Goal: Task Accomplishment & Management: Complete application form

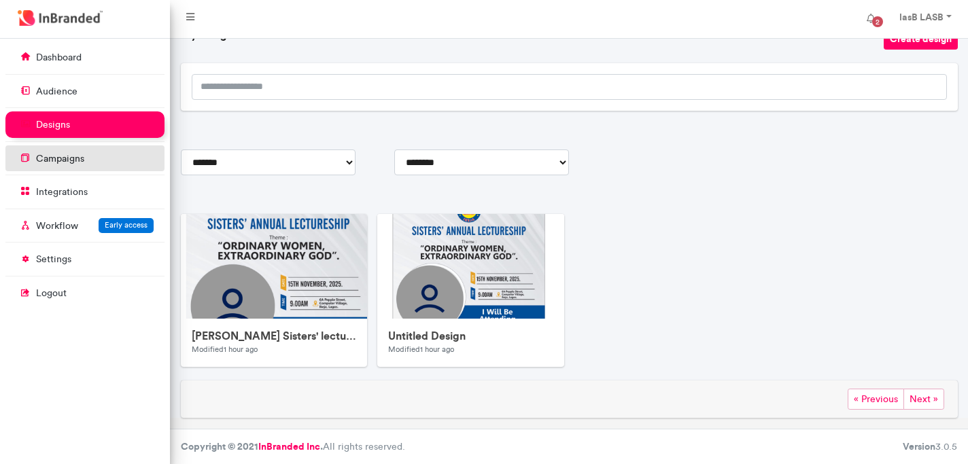
scroll to position [6, 1]
click at [92, 161] on link "campaigns" at bounding box center [84, 158] width 159 height 26
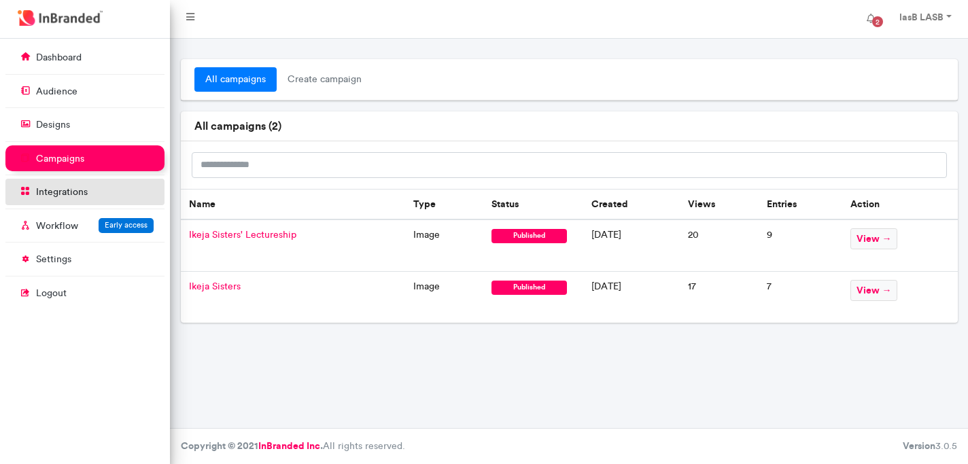
click at [56, 188] on p "integrations" at bounding box center [62, 193] width 52 height 14
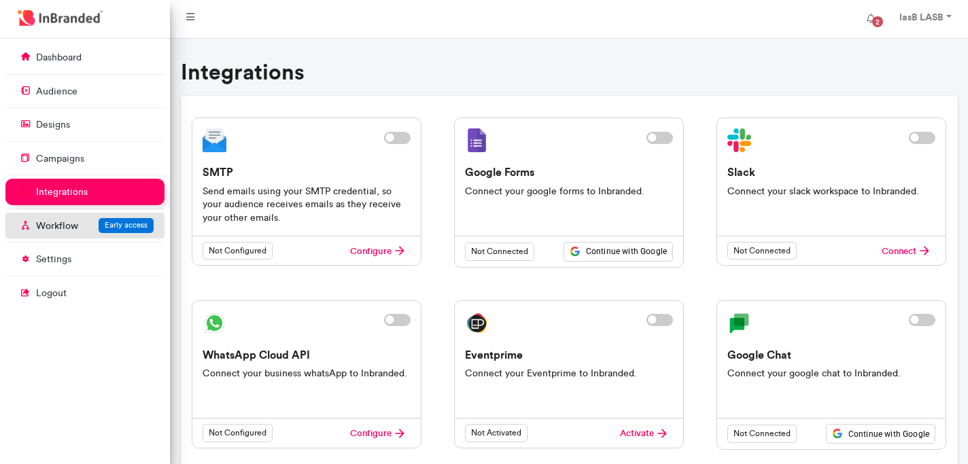
click at [48, 227] on p "Workflow" at bounding box center [57, 227] width 42 height 14
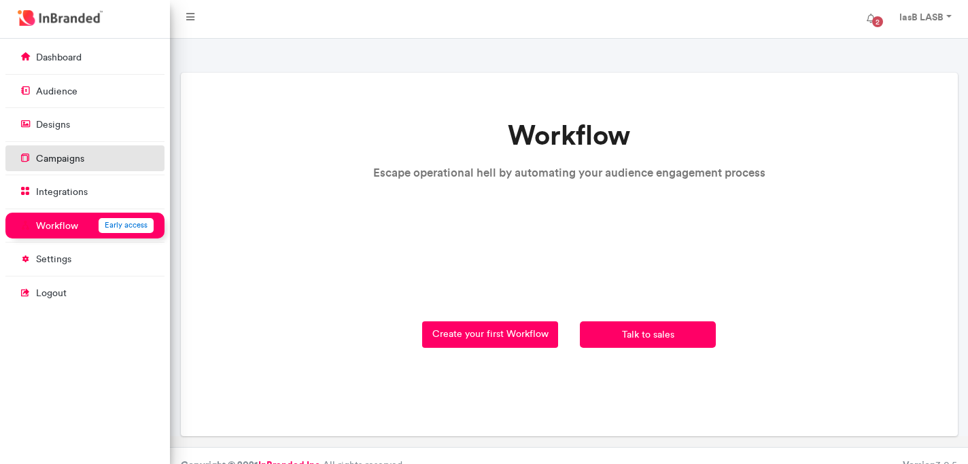
click at [56, 163] on p "campaigns" at bounding box center [60, 159] width 48 height 14
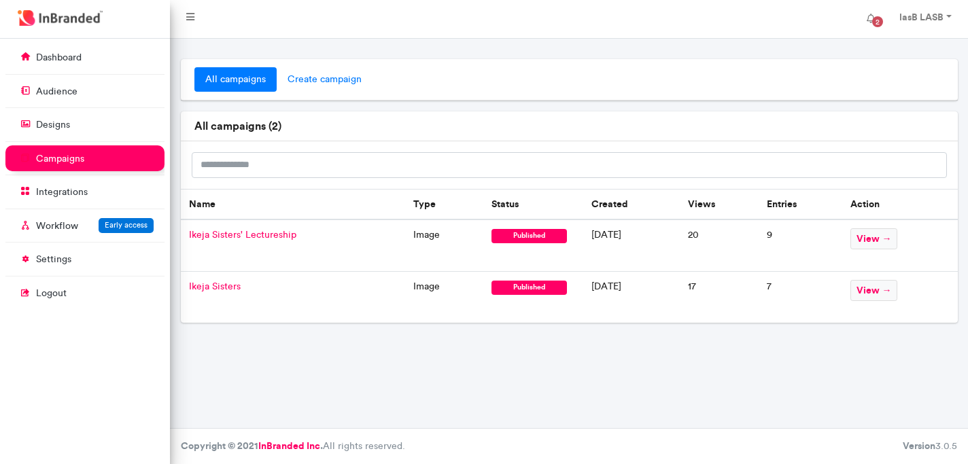
click at [309, 81] on span "create campaign" at bounding box center [325, 79] width 96 height 24
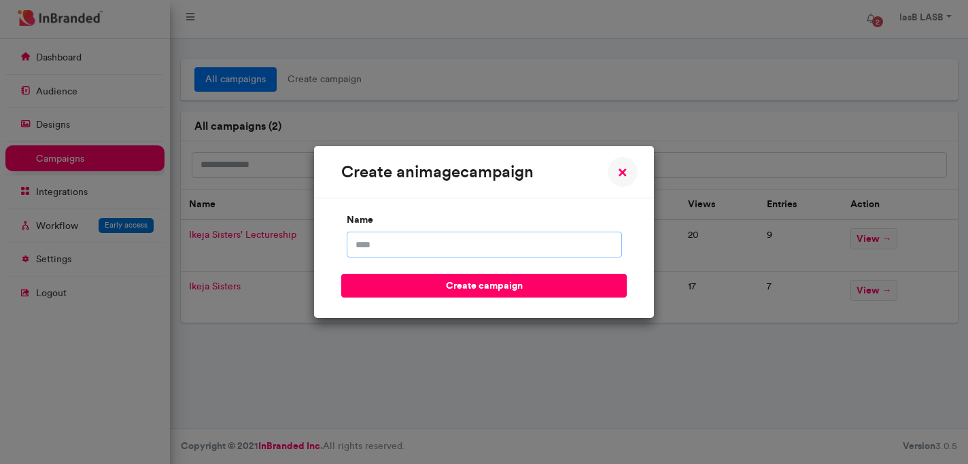
click at [379, 249] on input "name" at bounding box center [484, 245] width 275 height 26
type input "*"
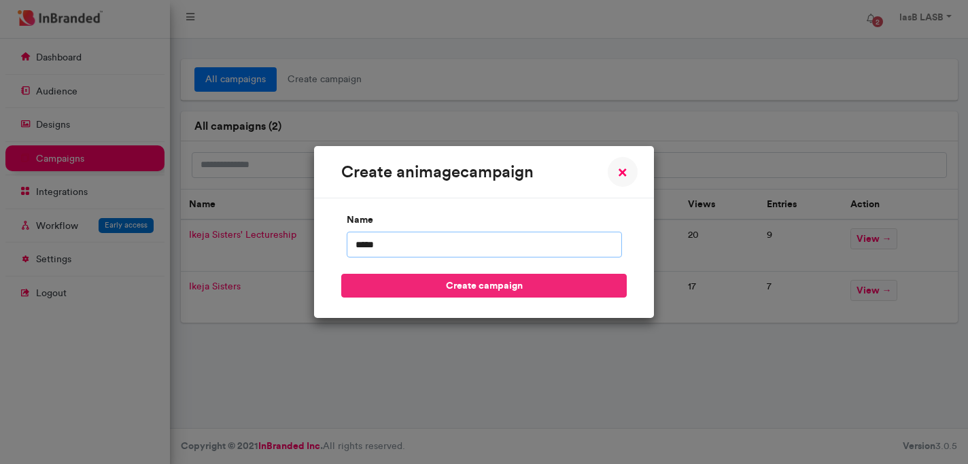
type input "*****"
click at [448, 292] on button "create campaign" at bounding box center [483, 286] width 285 height 24
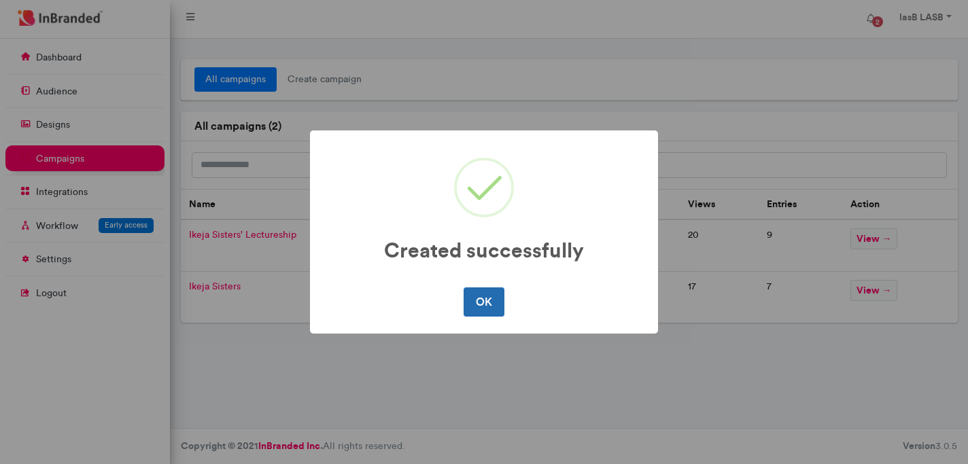
click at [486, 297] on button "OK" at bounding box center [484, 302] width 40 height 29
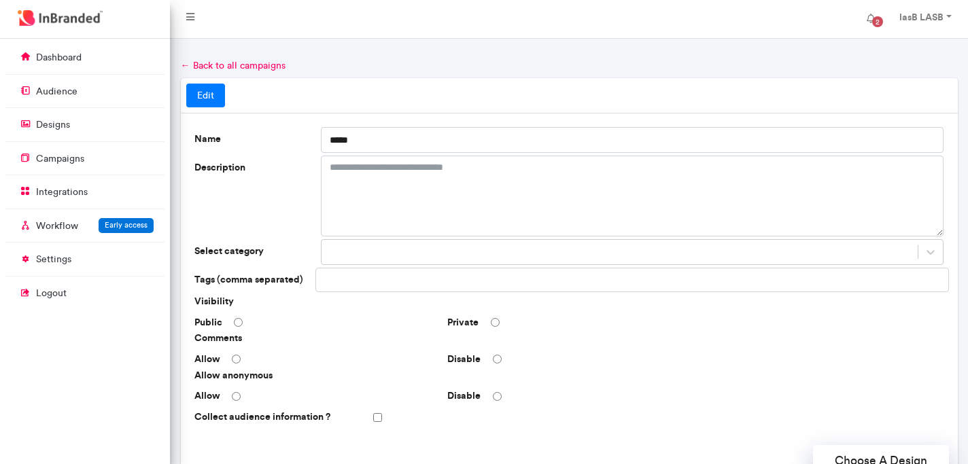
click at [586, 362] on div "Disable" at bounding box center [570, 360] width 254 height 14
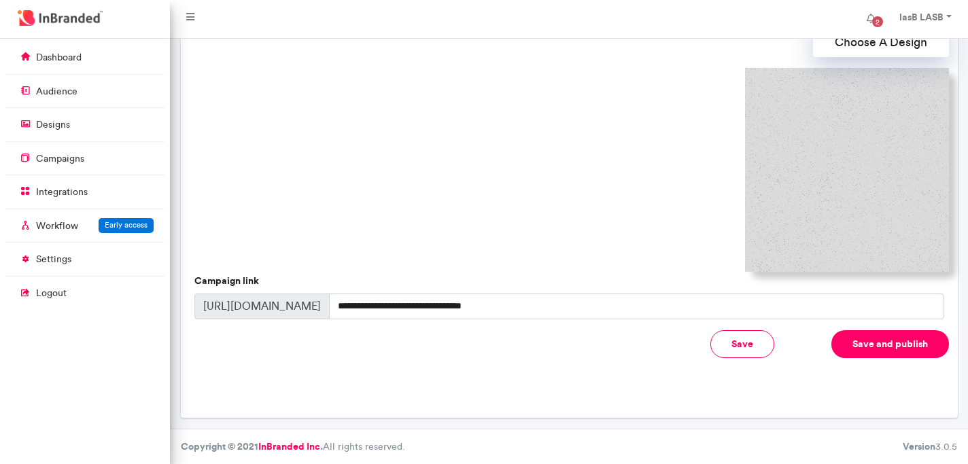
scroll to position [419, 0]
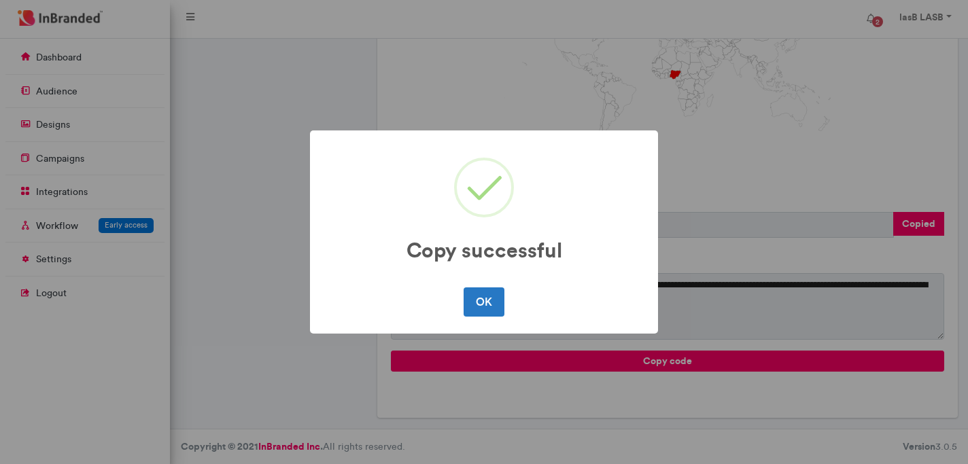
scroll to position [6, 1]
click at [500, 303] on button "OK" at bounding box center [484, 302] width 40 height 29
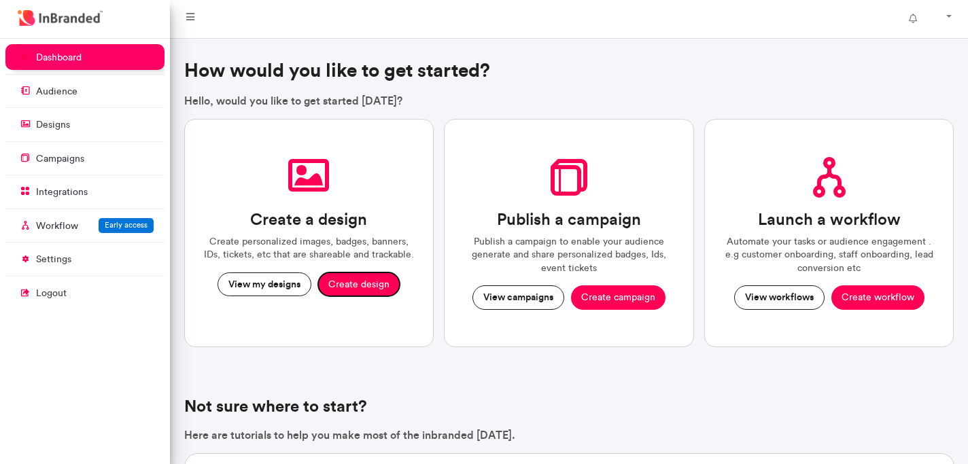
click at [355, 284] on button "Create design" at bounding box center [359, 285] width 82 height 24
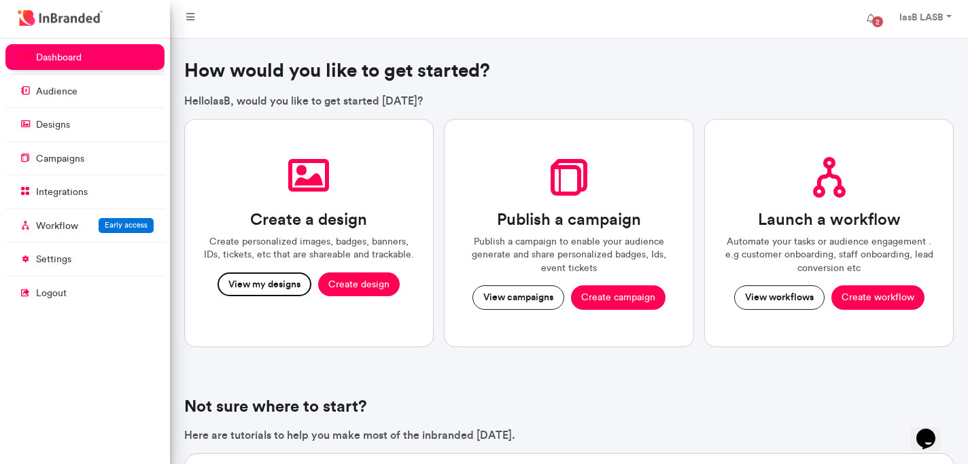
click at [260, 282] on button "View my designs" at bounding box center [265, 285] width 94 height 24
